Goal: Task Accomplishment & Management: Manage account settings

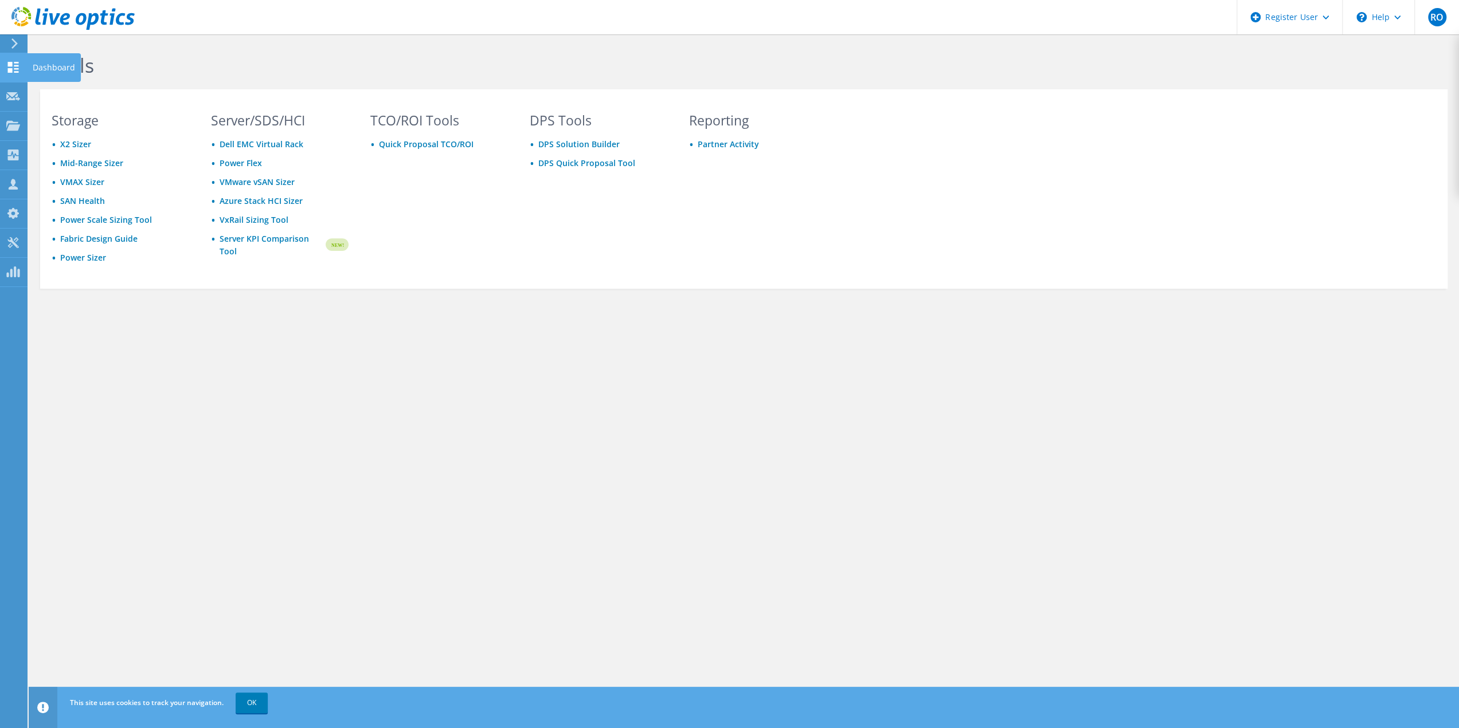
click at [70, 68] on div "Dashboard" at bounding box center [54, 67] width 54 height 29
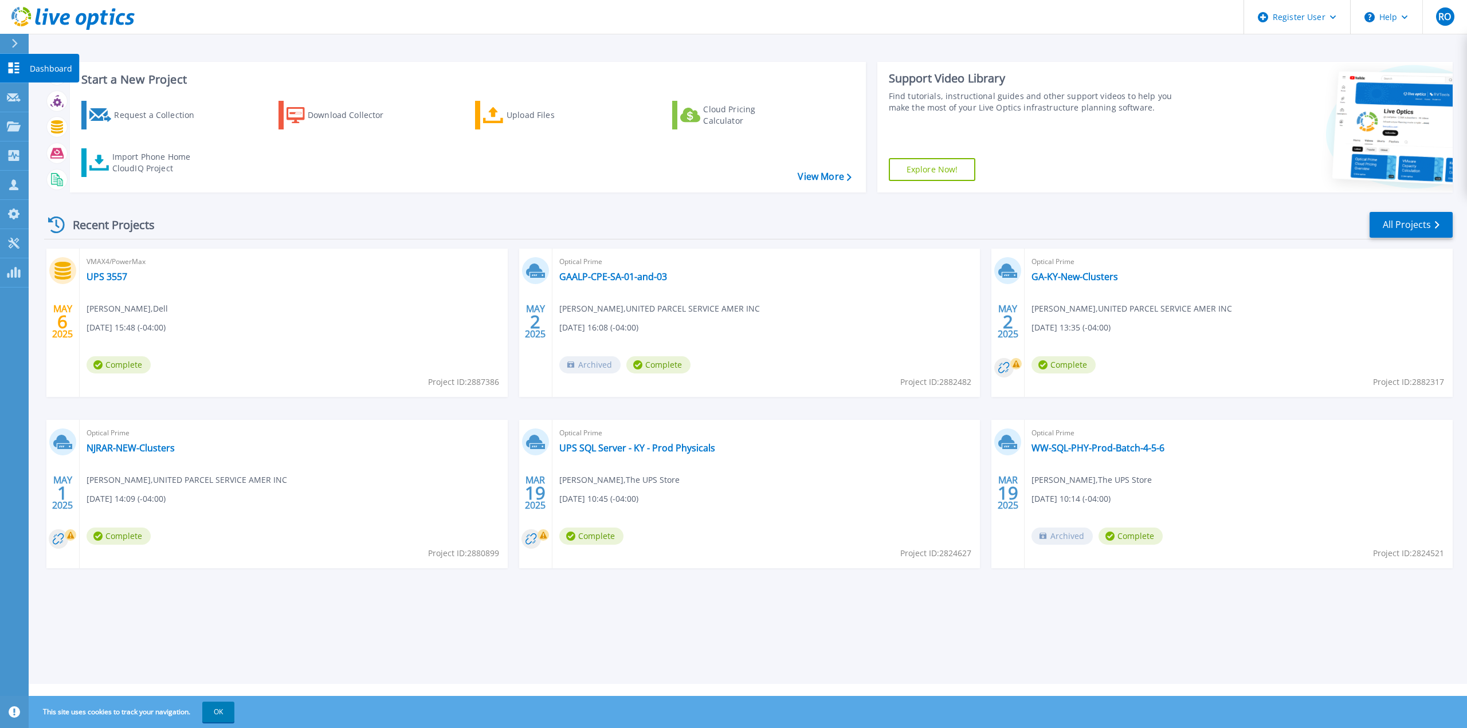
click at [9, 68] on icon at bounding box center [14, 67] width 14 height 11
click at [22, 183] on link "Customers Customers" at bounding box center [14, 185] width 29 height 29
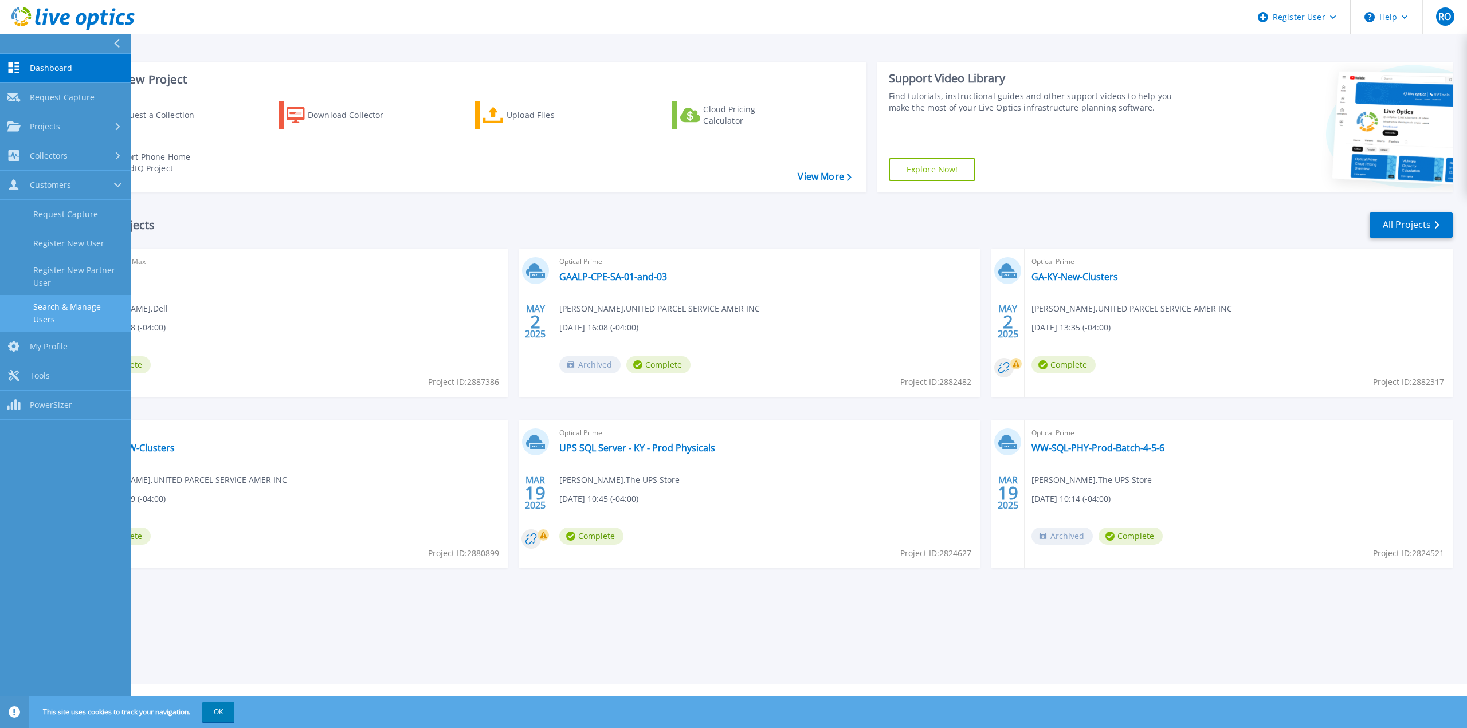
click at [77, 314] on link "Search & Manage Users" at bounding box center [65, 313] width 131 height 37
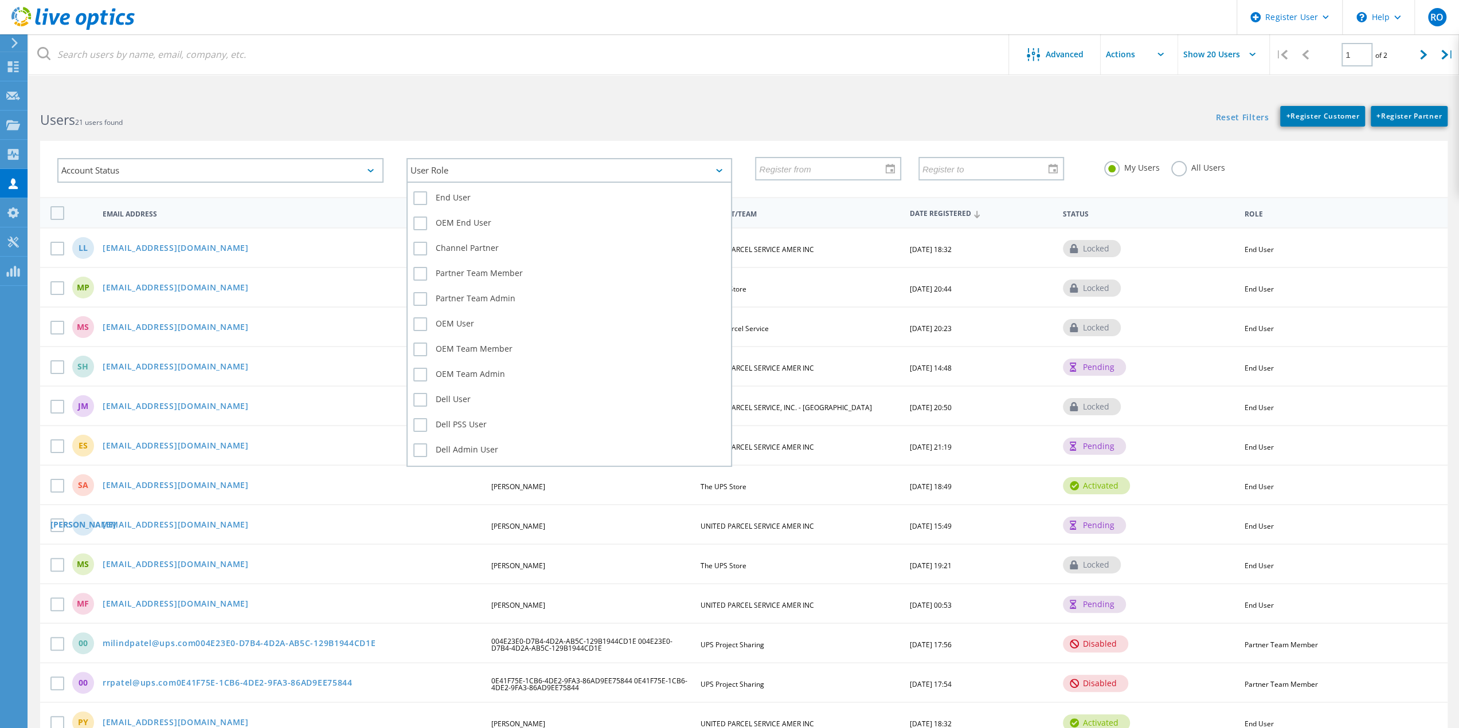
click at [665, 173] on div "User Role" at bounding box center [569, 170] width 326 height 25
click at [433, 399] on label "Dell User" at bounding box center [569, 400] width 312 height 14
click at [0, 0] on input "Dell User" at bounding box center [0, 0] width 0 height 0
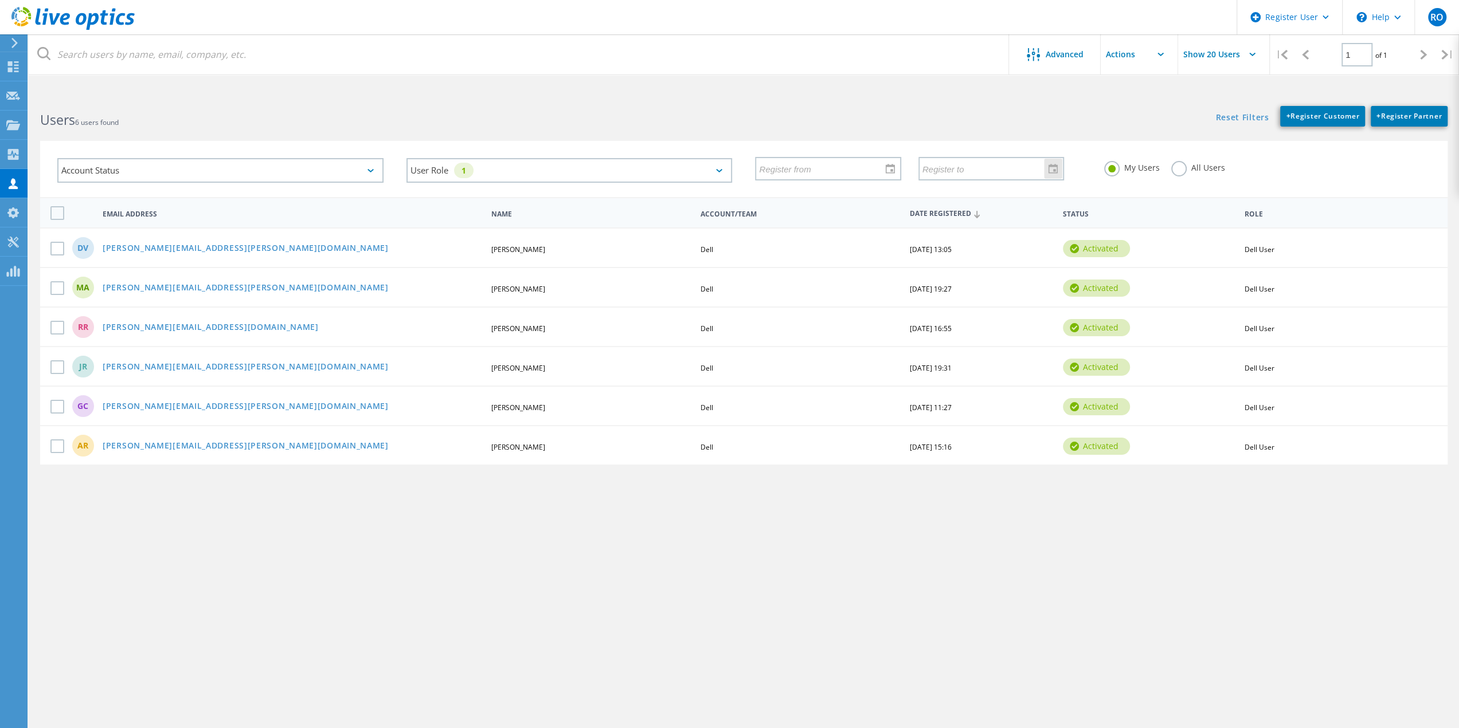
click at [935, 173] on input "text" at bounding box center [986, 169] width 135 height 22
click at [794, 172] on input "text" at bounding box center [823, 169] width 135 height 22
paste input "[EMAIL_ADDRESS][DOMAIN_NAME]"
type input "r"
click at [984, 175] on input "text" at bounding box center [986, 169] width 135 height 22
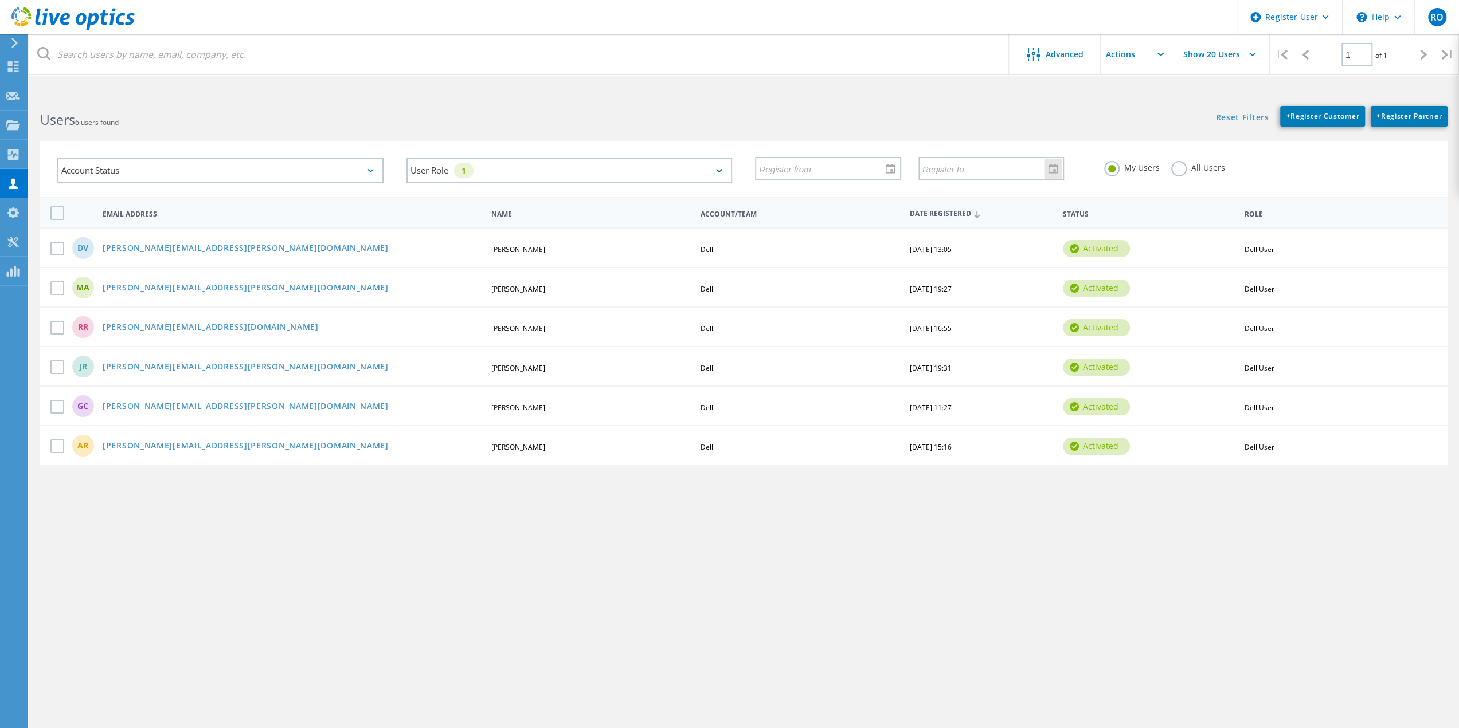
paste input "[EMAIL_ADDRESS][DOMAIN_NAME]"
type input "[EMAIL_ADDRESS][DOMAIN_NAME]"
click at [1238, 123] on link "Reset Filters" at bounding box center [1241, 118] width 53 height 10
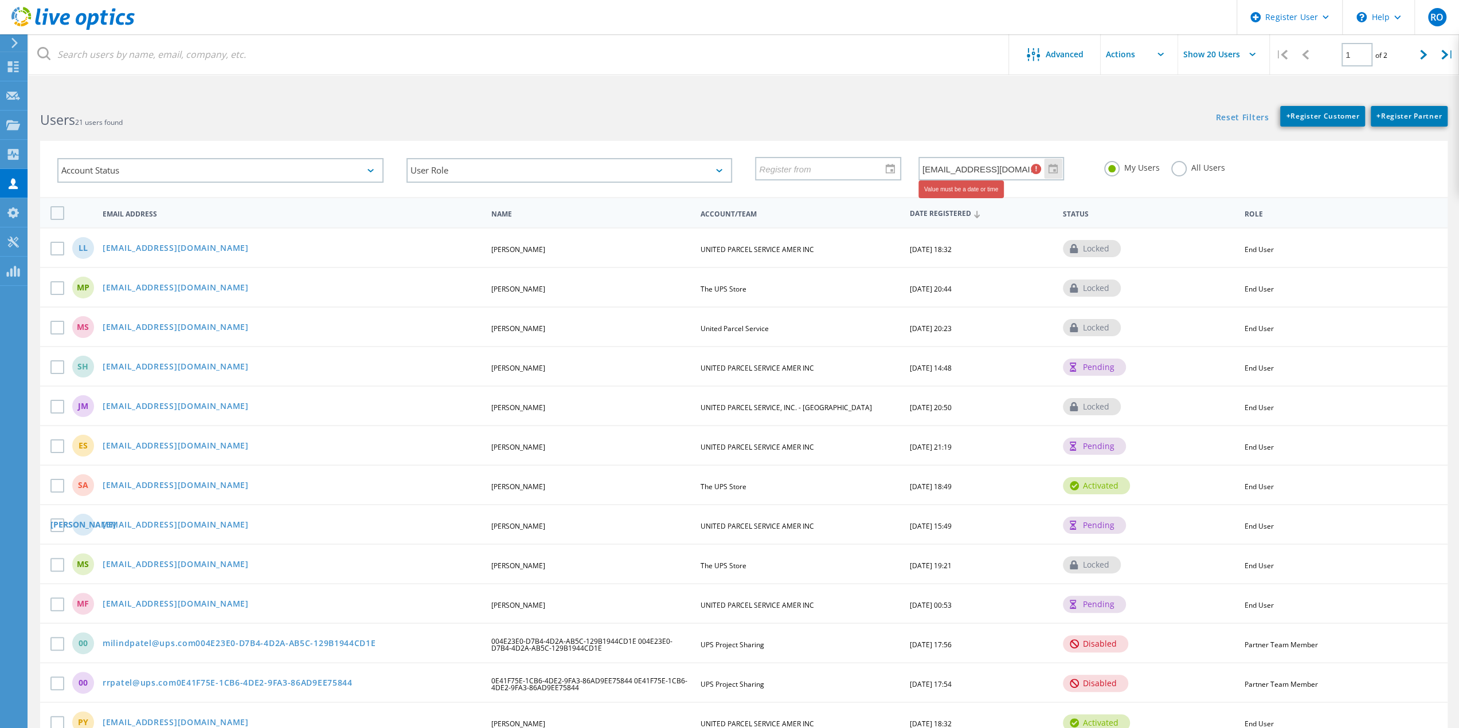
drag, startPoint x: 1006, startPoint y: 169, endPoint x: 739, endPoint y: 153, distance: 267.5
click at [739, 153] on div "Account Status Activated Pending Activation Pending Password Reset Activated No…" at bounding box center [743, 169] width 1407 height 56
click at [283, 172] on div "Account Status" at bounding box center [220, 170] width 326 height 25
click at [507, 158] on div "User Role End User OEM End User Channel Partner Partner Team Member Partner Tea…" at bounding box center [569, 171] width 349 height 48
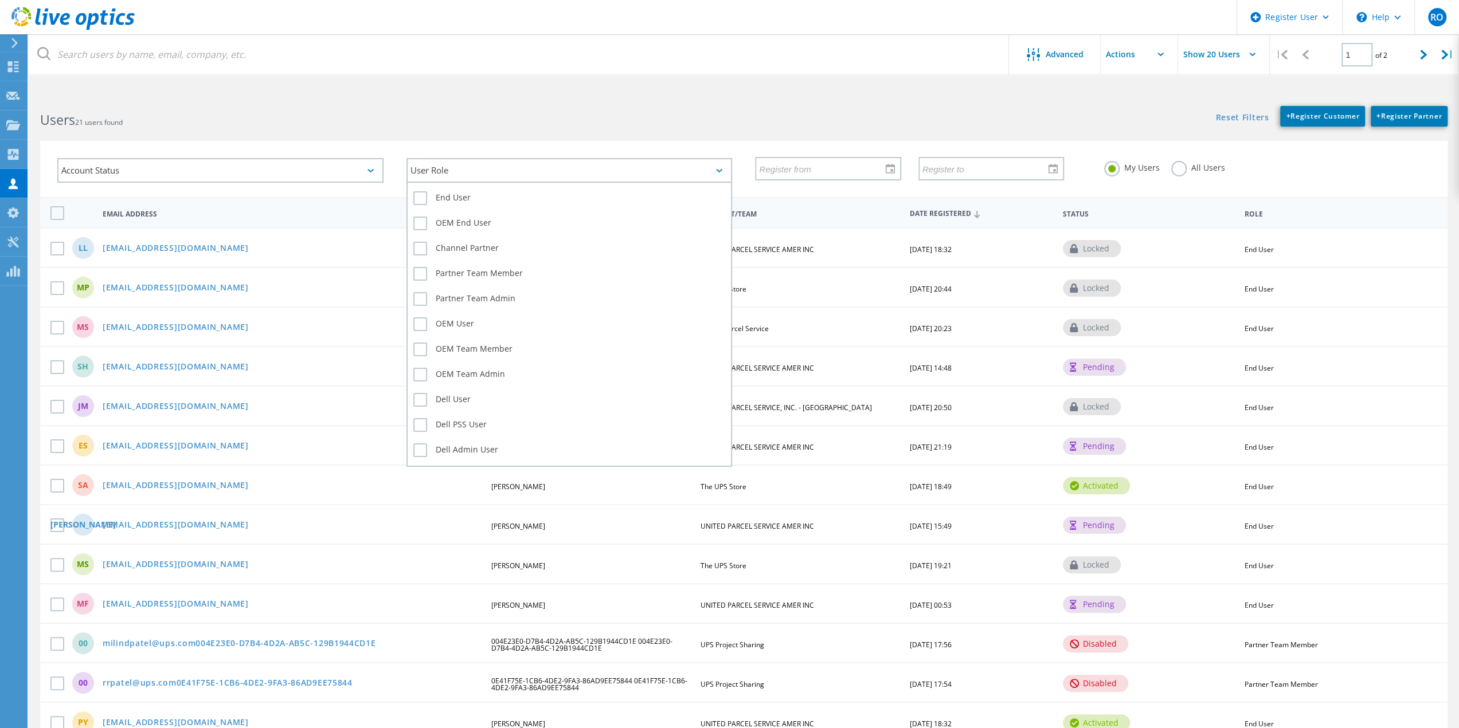
click at [515, 175] on div "User Role" at bounding box center [569, 170] width 326 height 25
click at [422, 445] on label "Dell Admin User" at bounding box center [569, 451] width 312 height 14
click at [0, 0] on input "Dell Admin User" at bounding box center [0, 0] width 0 height 0
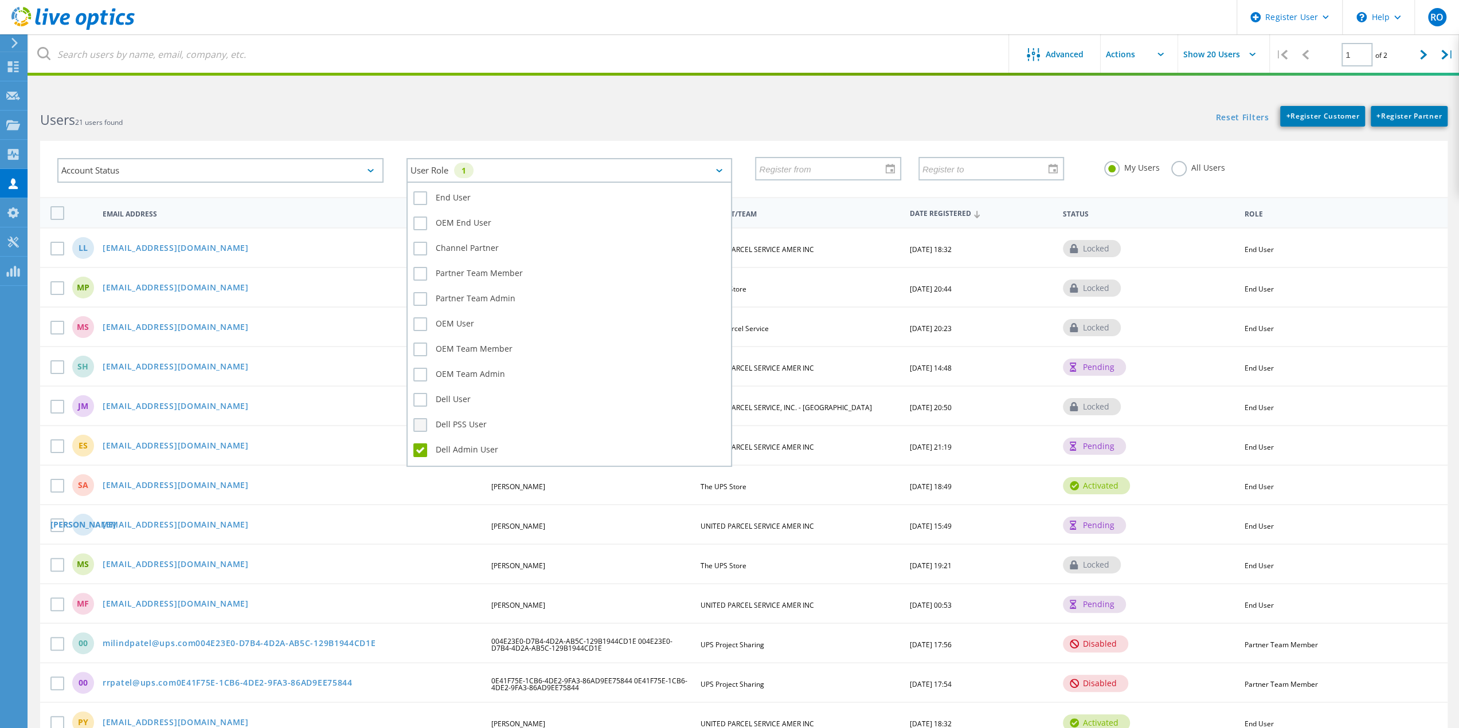
click at [425, 419] on label "Dell PSS User" at bounding box center [569, 425] width 312 height 14
click at [0, 0] on input "Dell PSS User" at bounding box center [0, 0] width 0 height 0
click at [416, 393] on div "Dell User" at bounding box center [569, 402] width 312 height 25
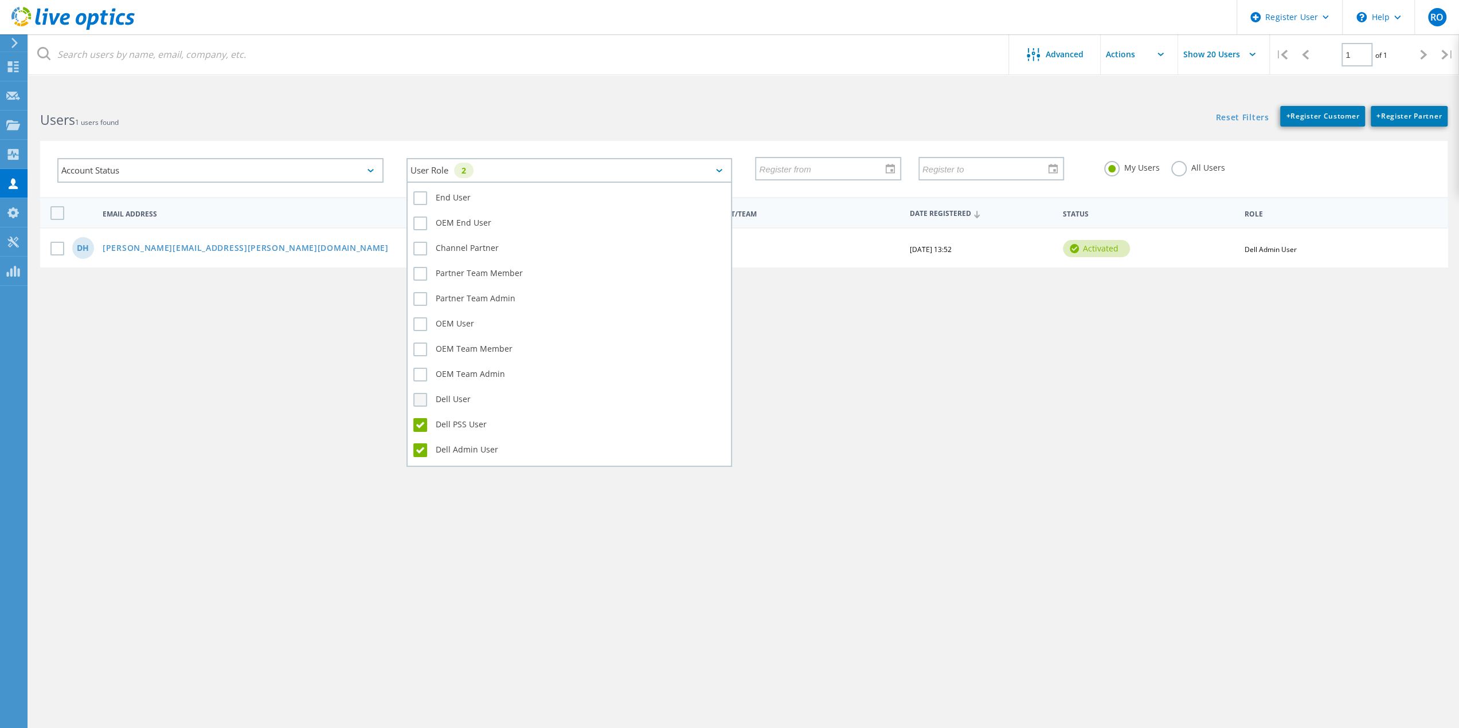
click at [420, 399] on label "Dell User" at bounding box center [569, 400] width 312 height 14
click at [0, 0] on input "Dell User" at bounding box center [0, 0] width 0 height 0
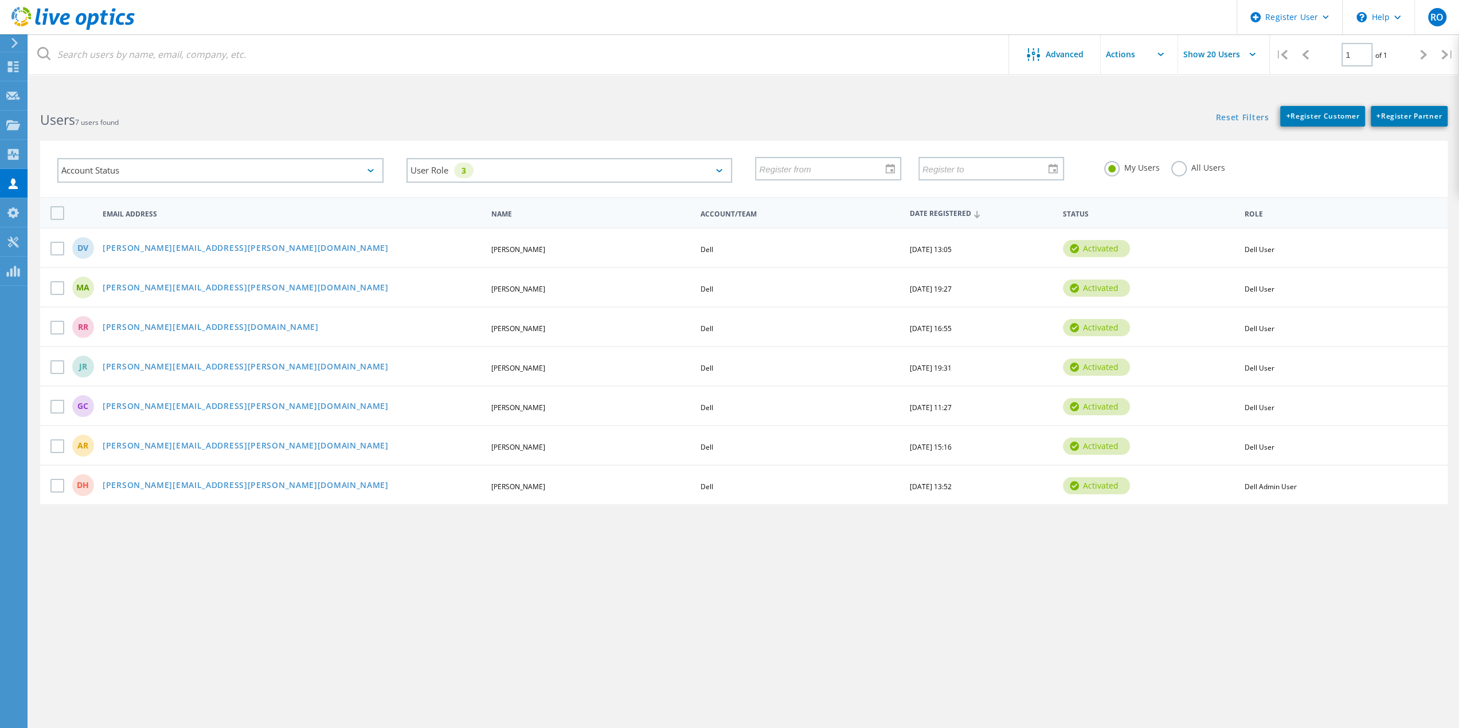
click at [1198, 50] on input "Show 20 Users" at bounding box center [1235, 54] width 115 height 40
click at [1208, 124] on div "Show 30 Users" at bounding box center [1234, 122] width 113 height 19
type input "Show 30 Users"
click at [1051, 52] on span "Advanced" at bounding box center [1064, 54] width 38 height 8
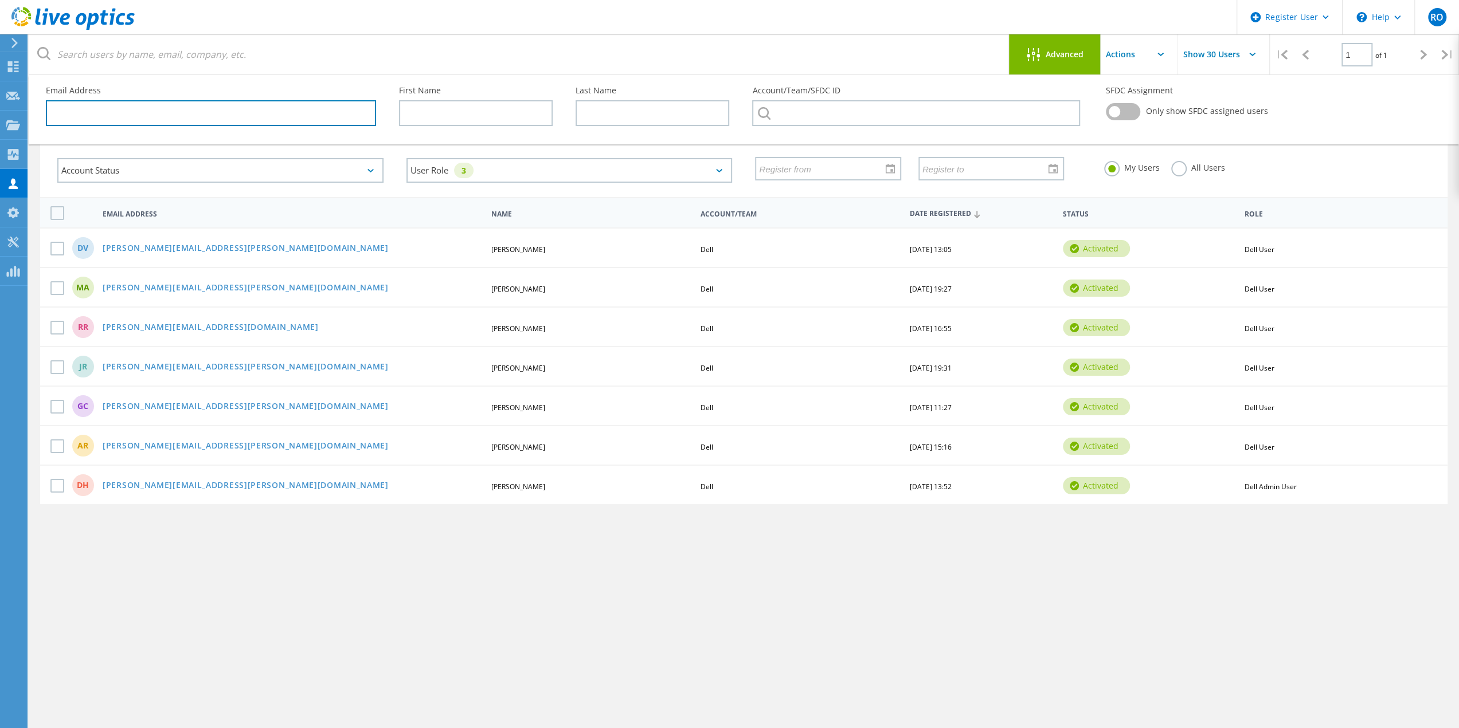
click at [155, 123] on input "text" at bounding box center [211, 113] width 330 height 26
paste input "[EMAIL_ADDRESS][DOMAIN_NAME]"
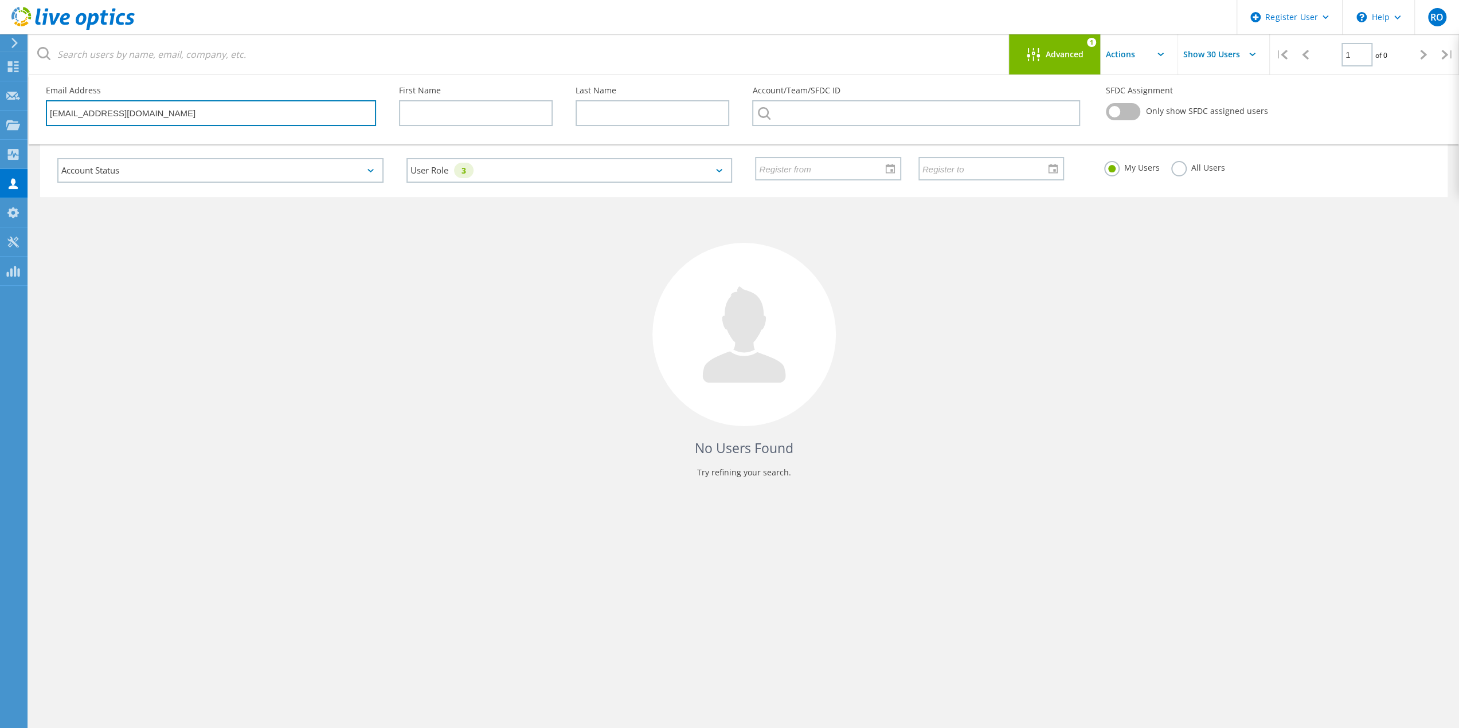
type input "[EMAIL_ADDRESS][DOMAIN_NAME]"
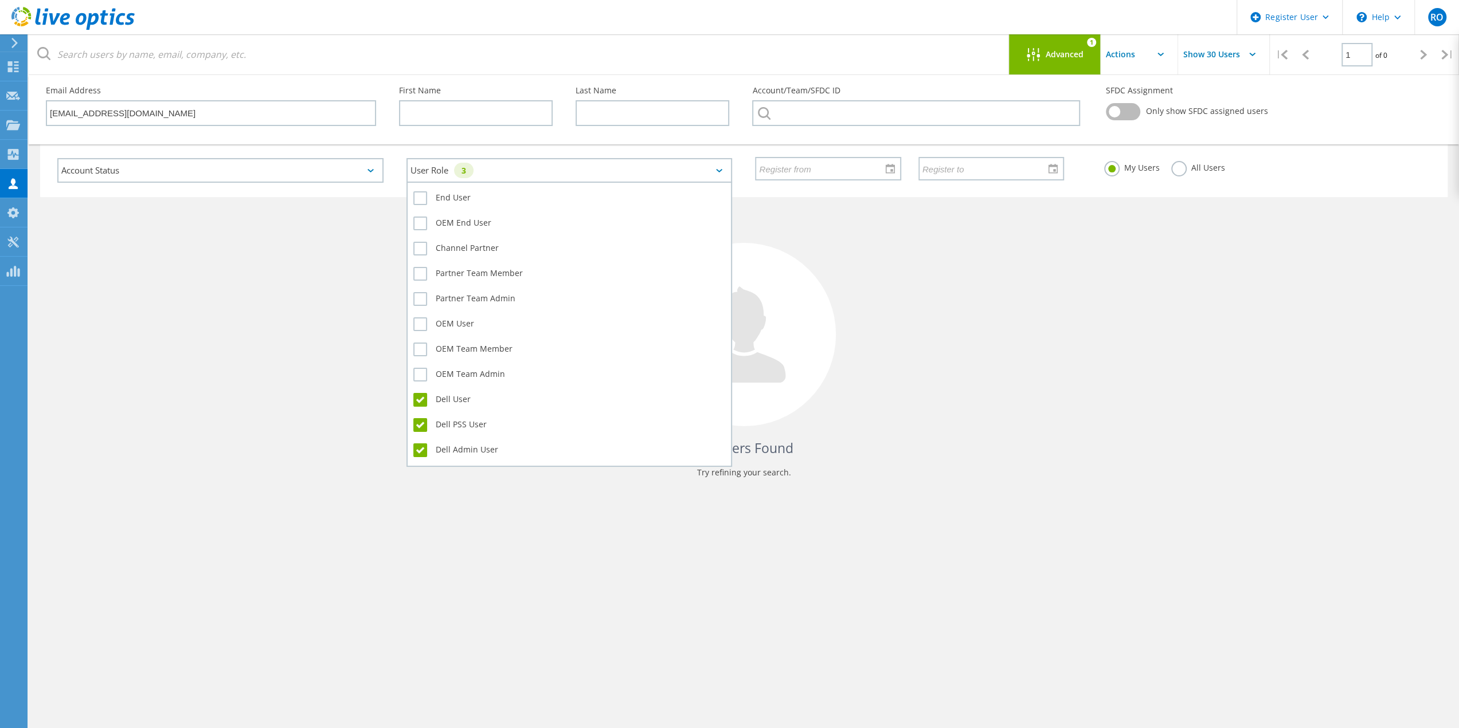
click at [536, 179] on div "User Role 3" at bounding box center [569, 170] width 326 height 25
click at [720, 167] on div "User Role 3" at bounding box center [569, 170] width 326 height 25
click at [722, 166] on div "User Role 3" at bounding box center [569, 170] width 326 height 25
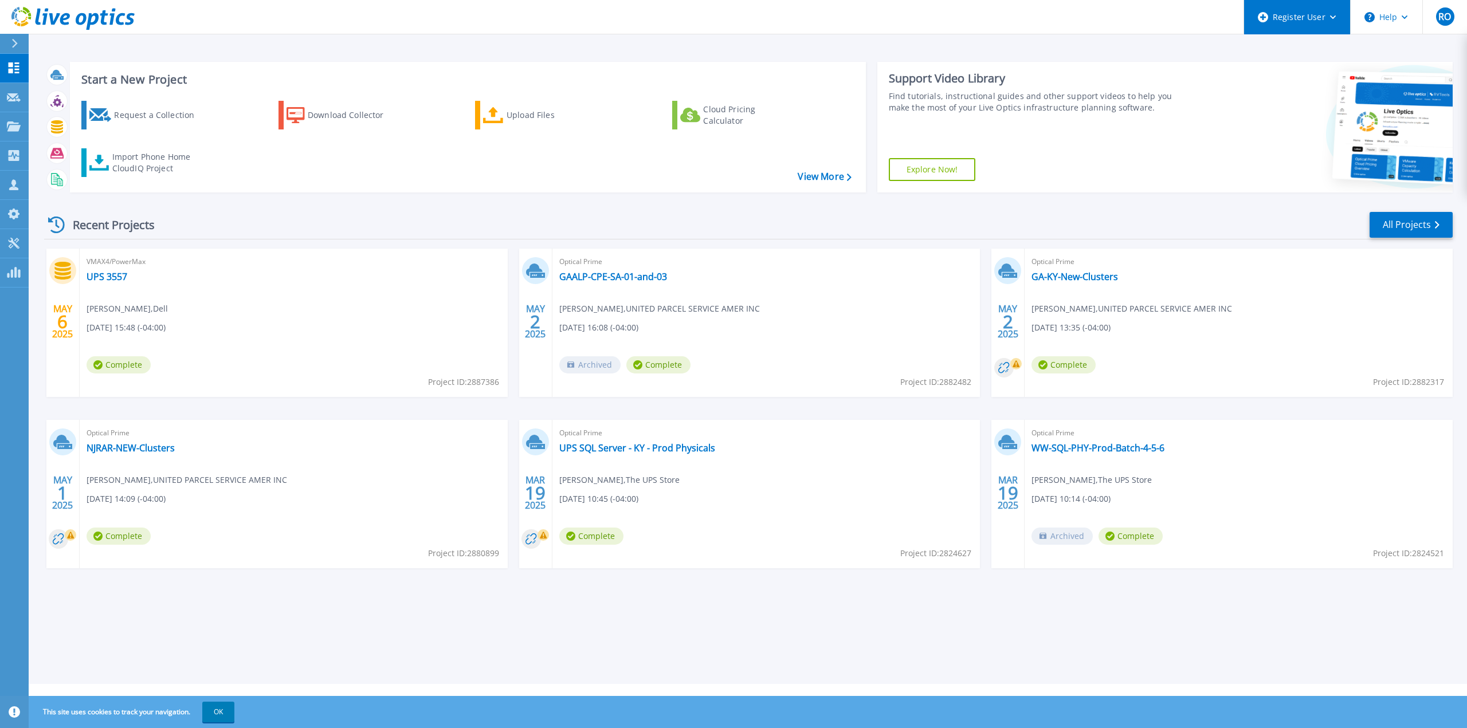
click at [1333, 18] on icon at bounding box center [1333, 17] width 6 height 4
click at [16, 44] on icon at bounding box center [15, 43] width 6 height 9
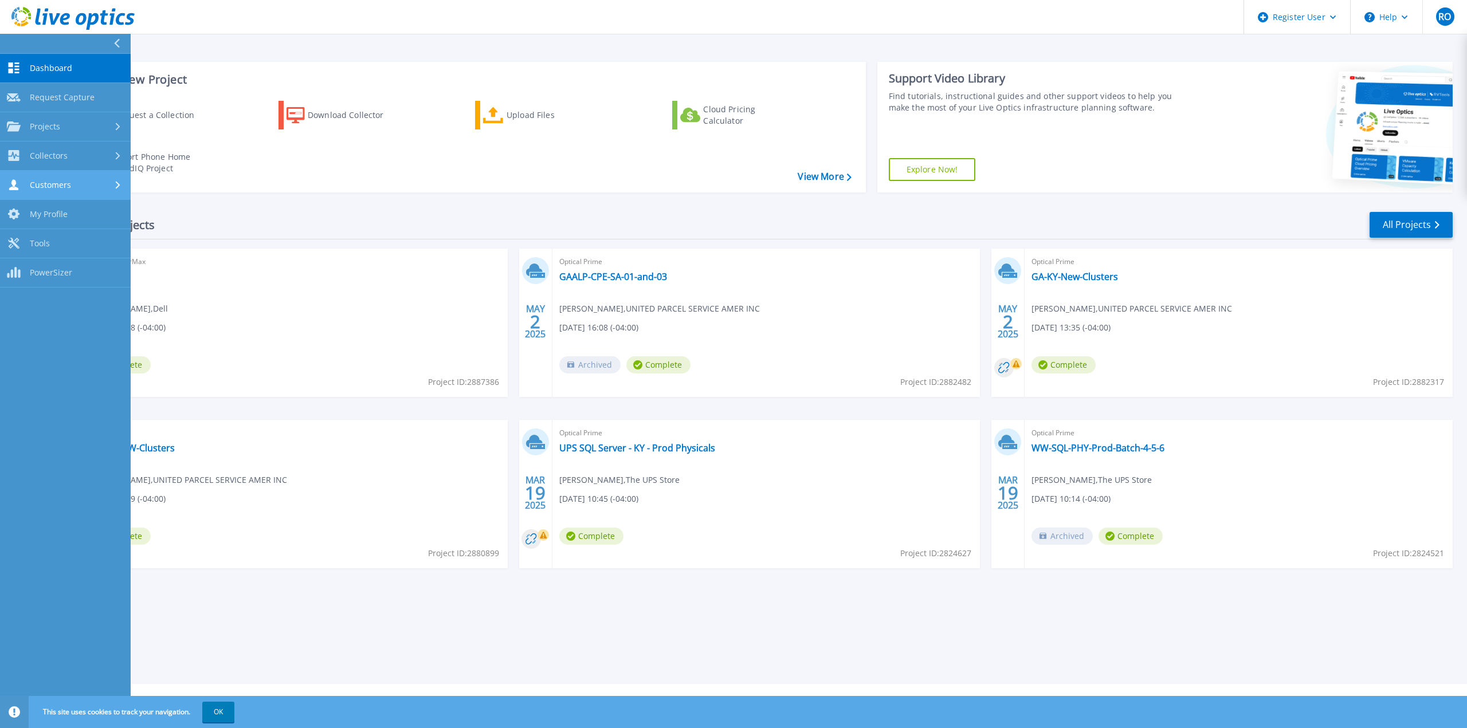
click at [92, 180] on div "Customers" at bounding box center [65, 184] width 117 height 11
click at [105, 310] on link "Search & Manage Users" at bounding box center [65, 313] width 131 height 37
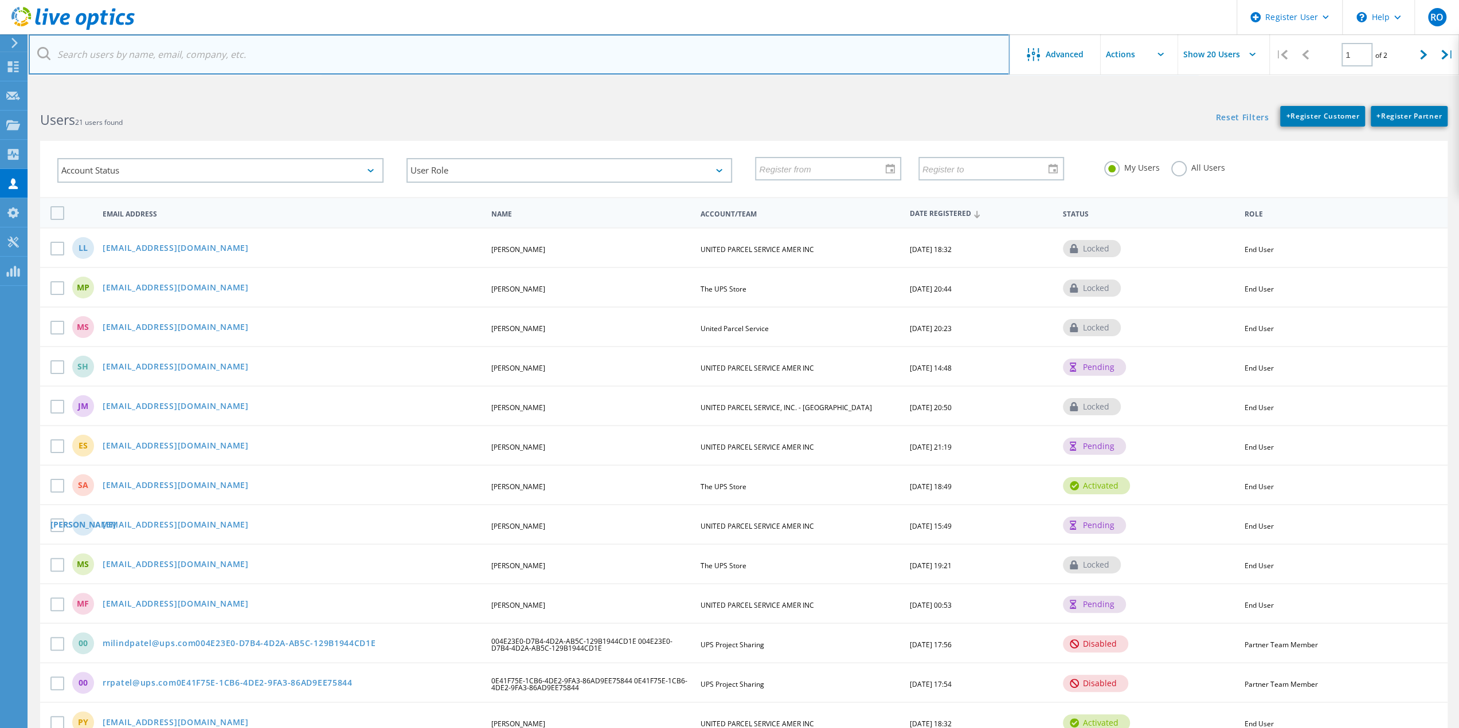
click at [170, 50] on input "text" at bounding box center [519, 54] width 981 height 40
paste input "[EMAIL_ADDRESS][DOMAIN_NAME]"
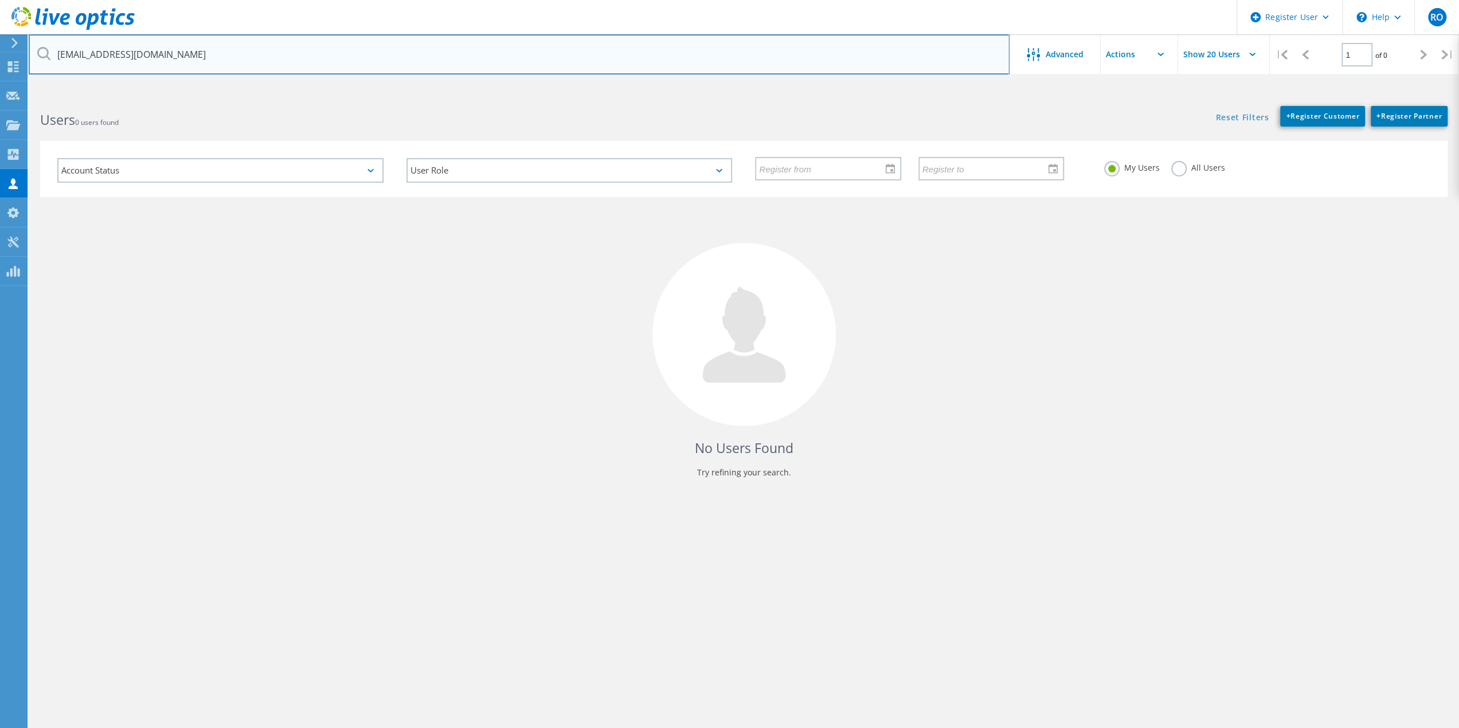
type input "[EMAIL_ADDRESS][DOMAIN_NAME]"
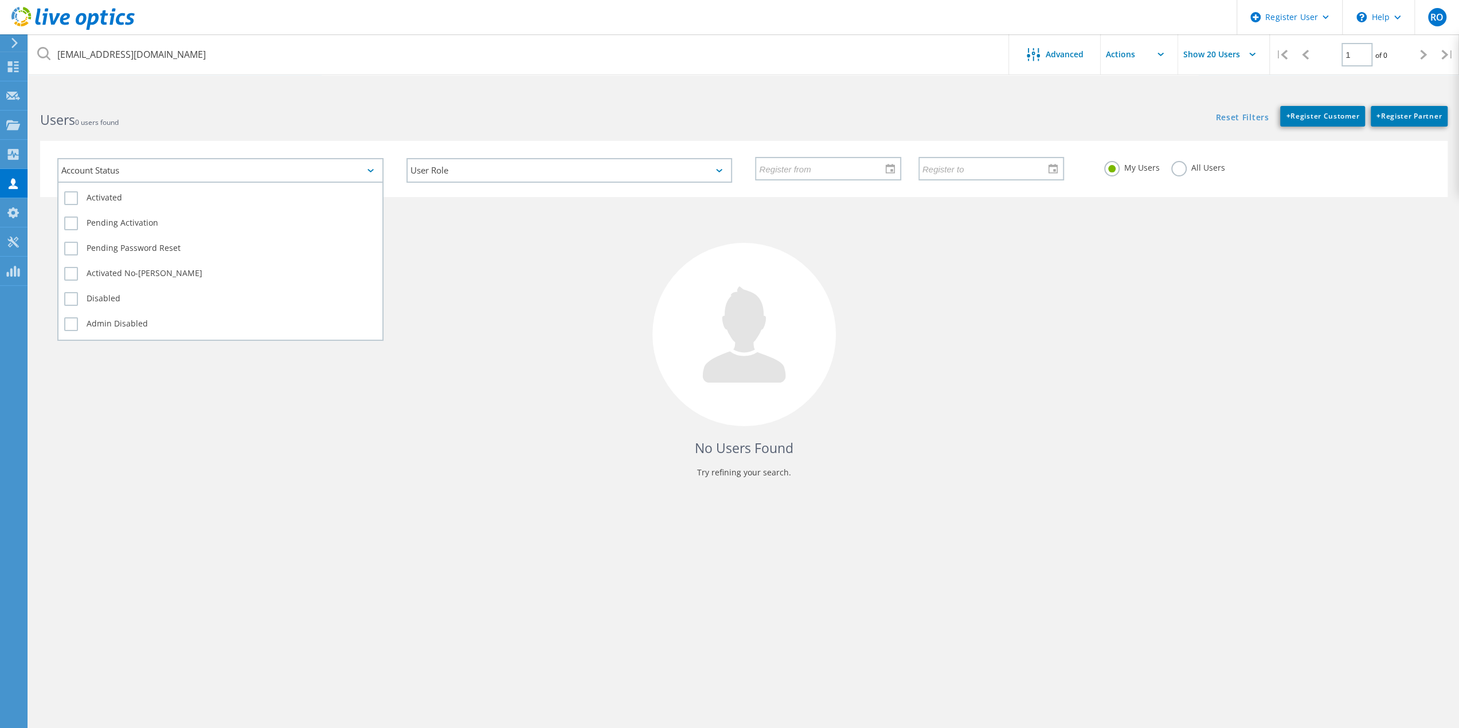
click at [376, 169] on div "Account Status" at bounding box center [220, 170] width 326 height 25
click at [71, 198] on label "Activated" at bounding box center [220, 198] width 312 height 14
click at [0, 0] on input "Activated" at bounding box center [0, 0] width 0 height 0
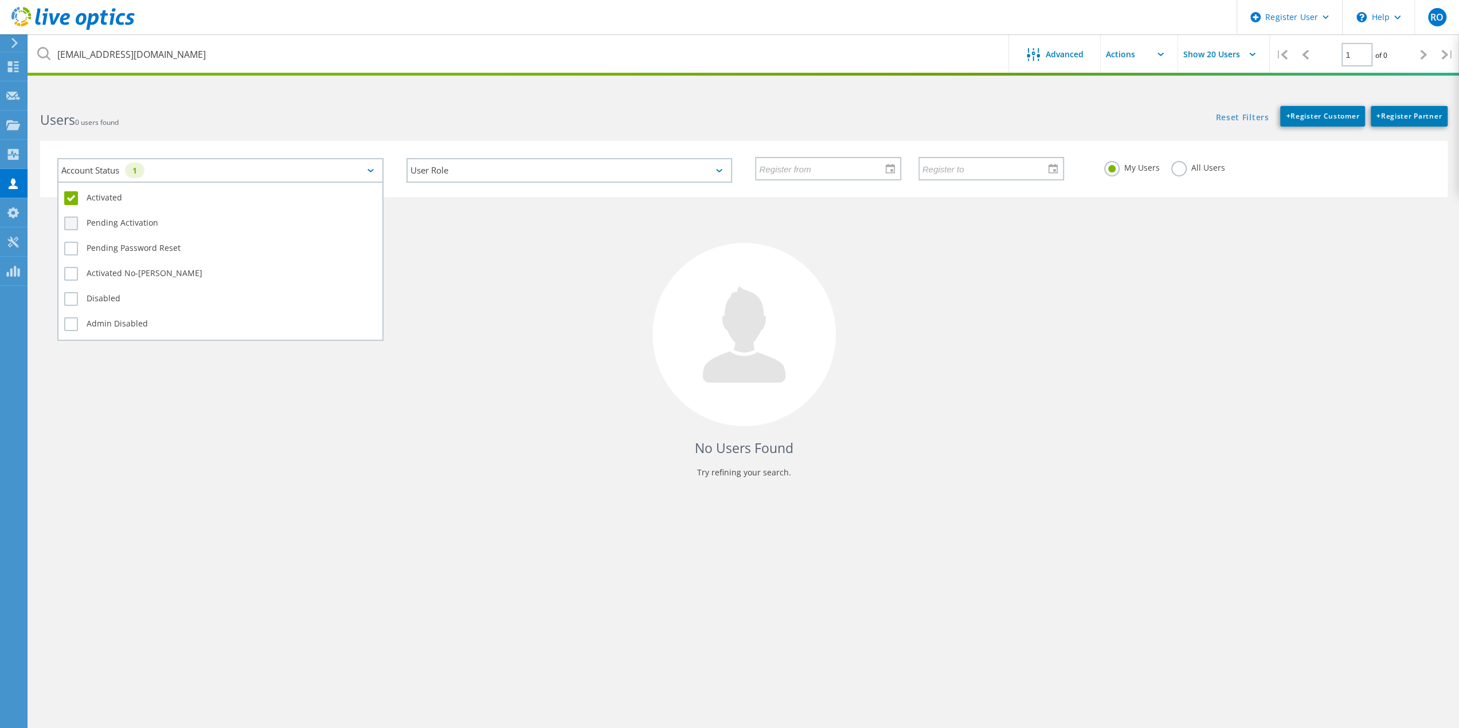
click at [76, 225] on label "Pending Activation" at bounding box center [220, 224] width 312 height 14
click at [0, 0] on input "Pending Activation" at bounding box center [0, 0] width 0 height 0
click at [77, 251] on label "Pending Password Reset" at bounding box center [220, 249] width 312 height 14
click at [0, 0] on input "Pending Password Reset" at bounding box center [0, 0] width 0 height 0
click at [77, 251] on label "Pending Password Reset" at bounding box center [220, 249] width 312 height 14
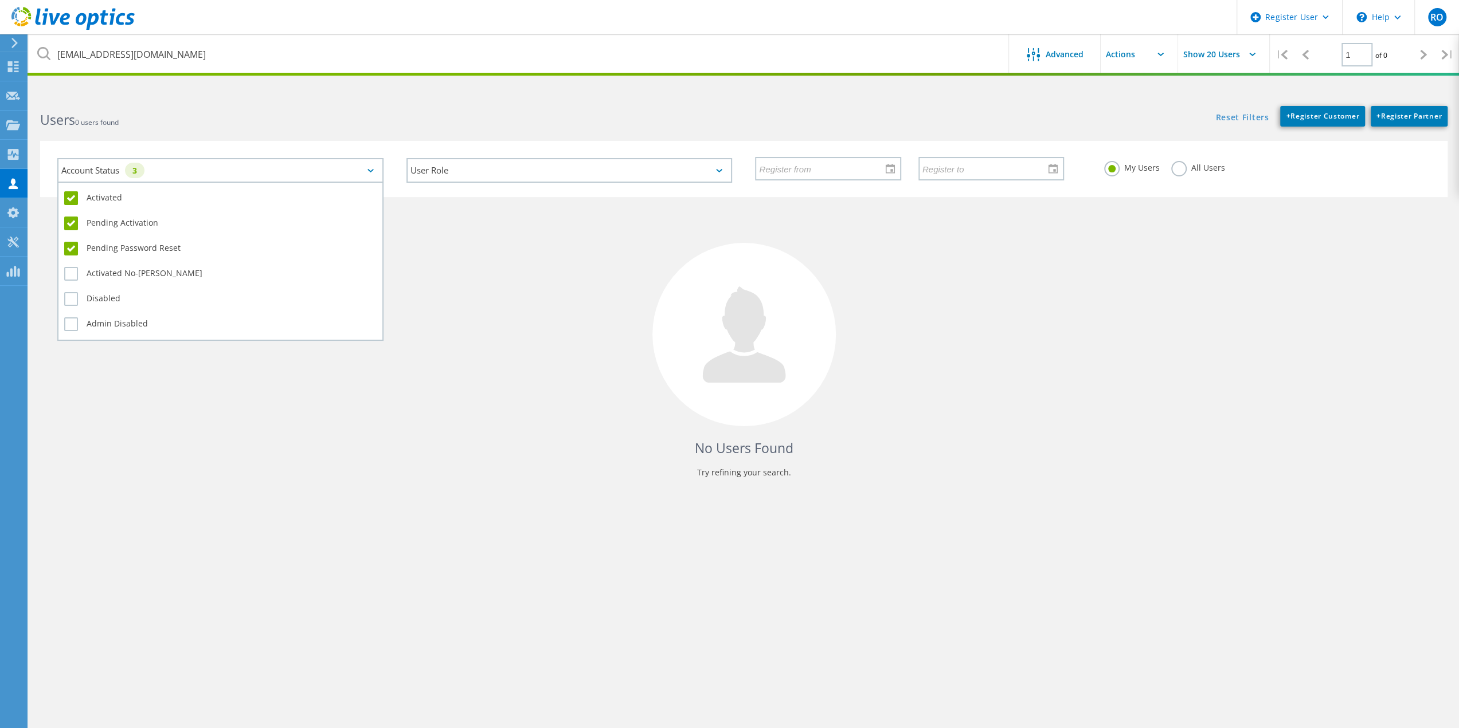
click at [0, 0] on input "Pending Password Reset" at bounding box center [0, 0] width 0 height 0
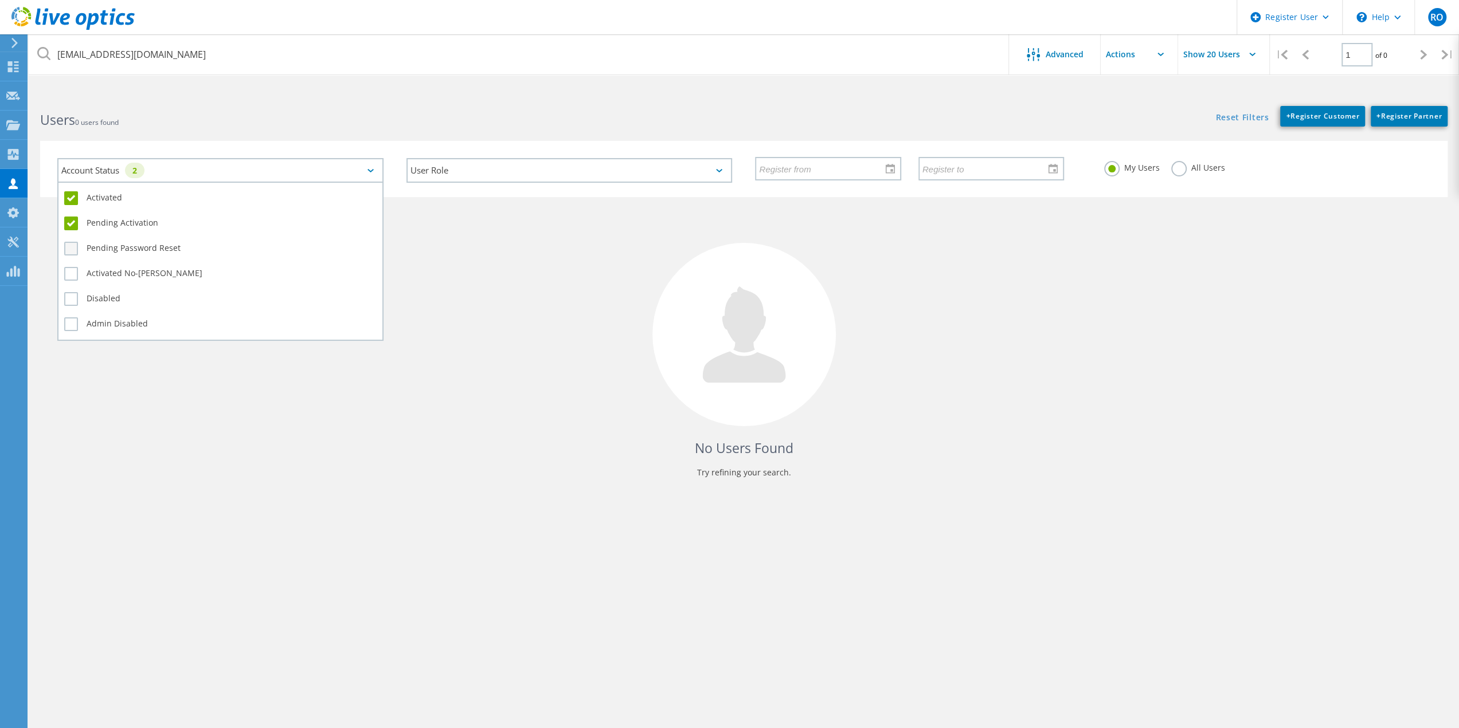
click at [73, 249] on label "Pending Password Reset" at bounding box center [220, 249] width 312 height 14
click at [0, 0] on input "Pending Password Reset" at bounding box center [0, 0] width 0 height 0
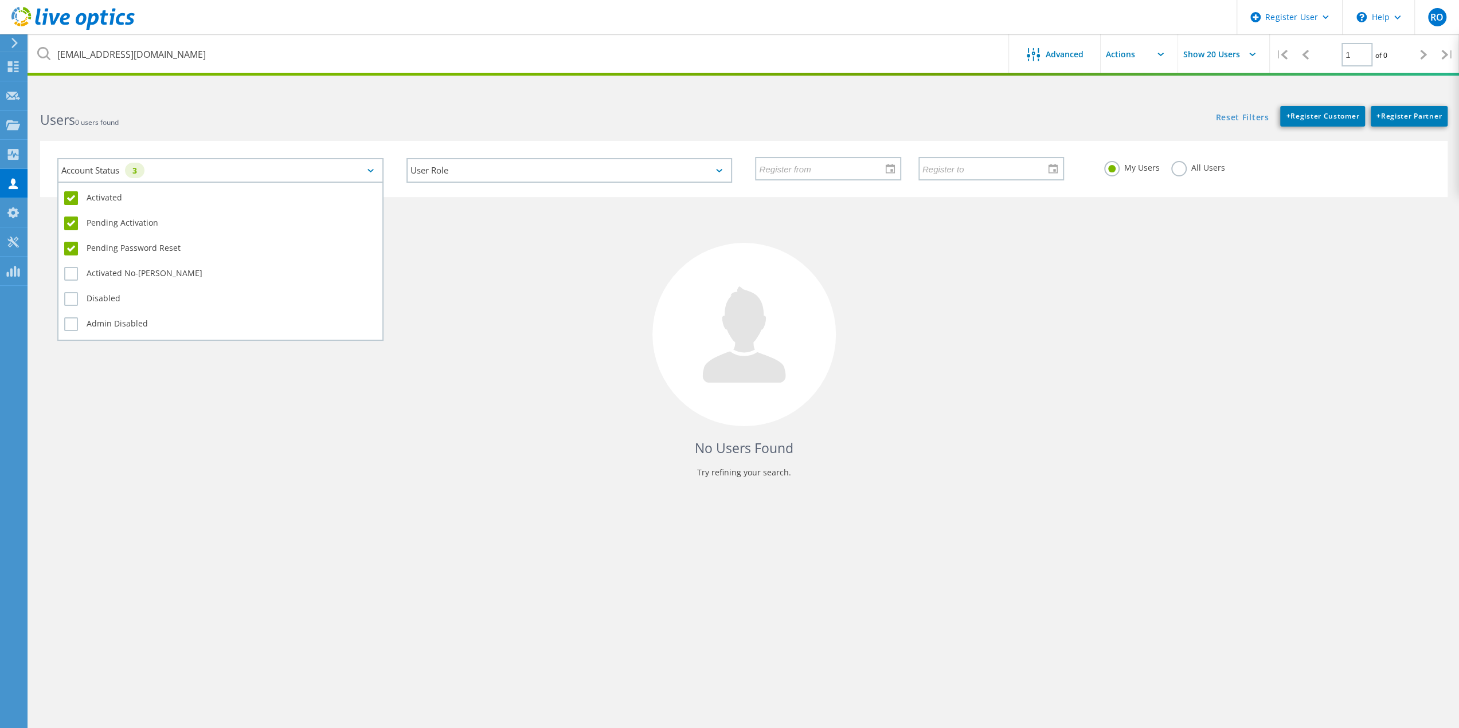
click at [73, 249] on label "Pending Password Reset" at bounding box center [220, 249] width 312 height 14
click at [0, 0] on input "Pending Password Reset" at bounding box center [0, 0] width 0 height 0
